Goal: Check status: Check status

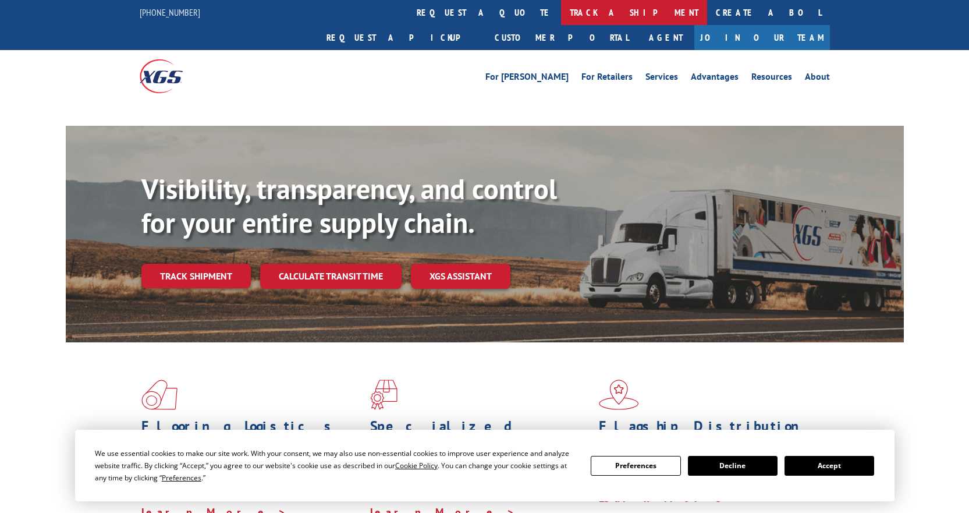
click at [561, 13] on link "track a shipment" at bounding box center [634, 12] width 146 height 25
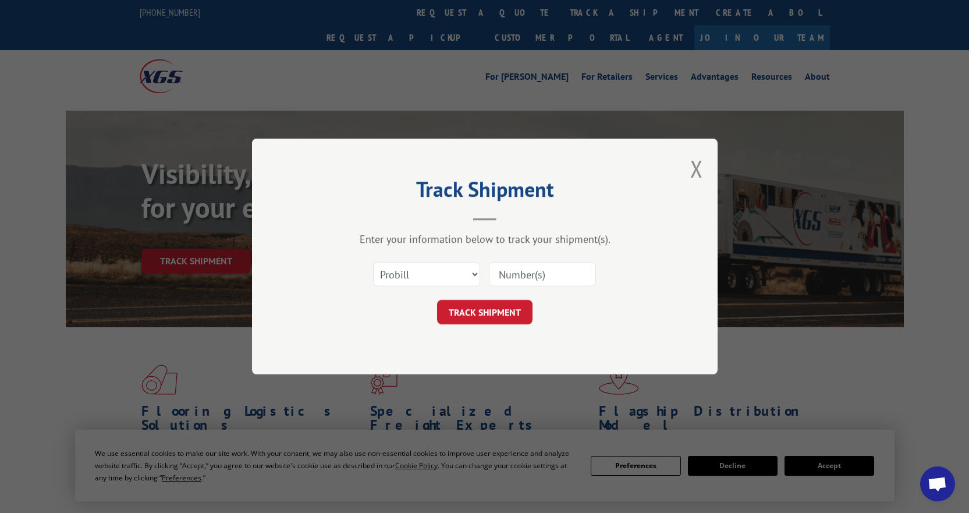
click at [449, 269] on select "Select category... Probill BOL PO" at bounding box center [426, 274] width 107 height 24
select select "bol"
click at [373, 262] on select "Select category... Probill BOL PO" at bounding box center [426, 274] width 107 height 24
click at [509, 278] on input at bounding box center [542, 274] width 107 height 24
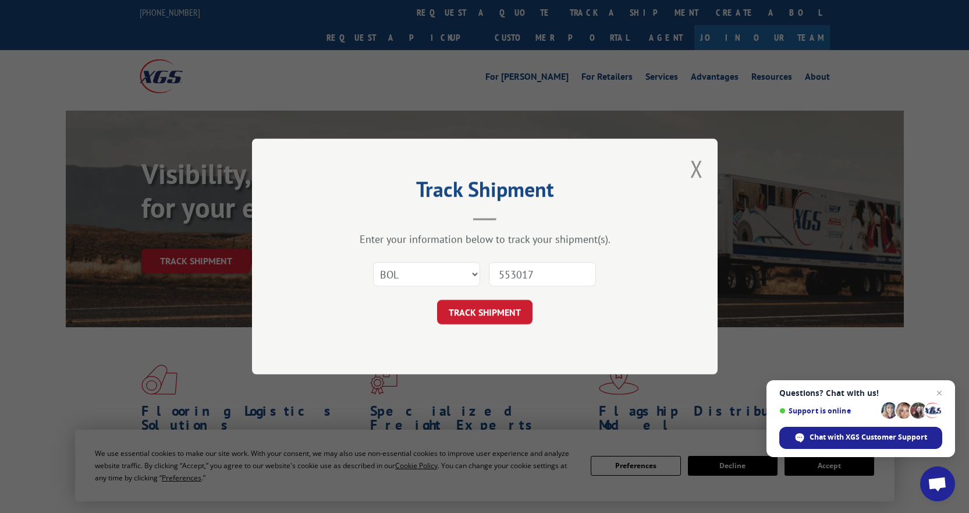
type input "5530173"
click button "TRACK SHIPMENT" at bounding box center [484, 312] width 95 height 24
